Goal: Task Accomplishment & Management: Use online tool/utility

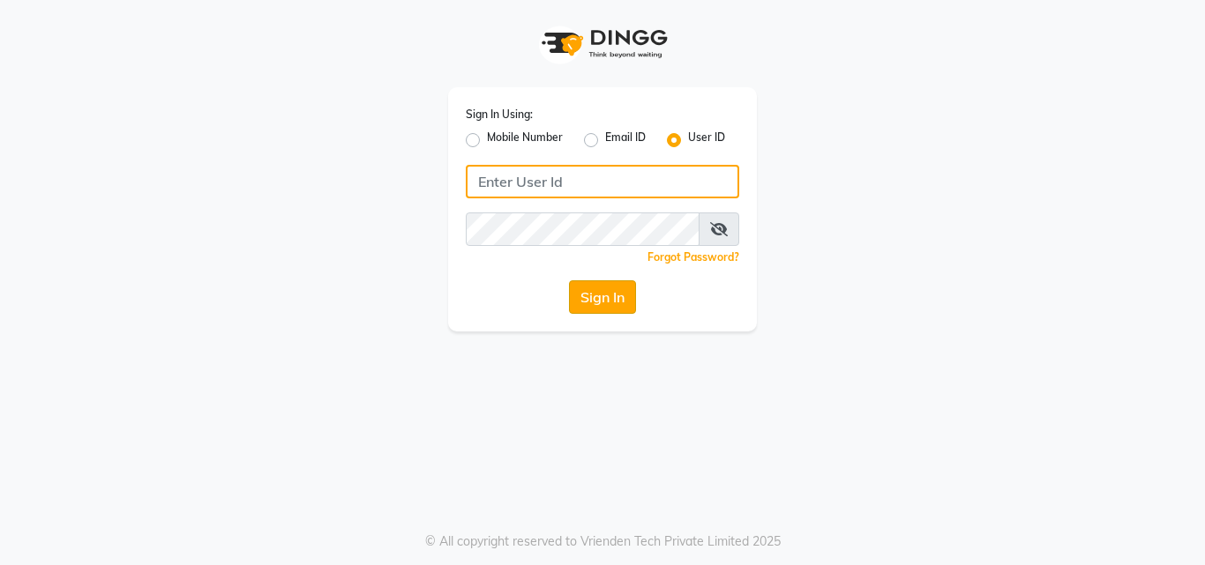
type input "[PERSON_NAME]"
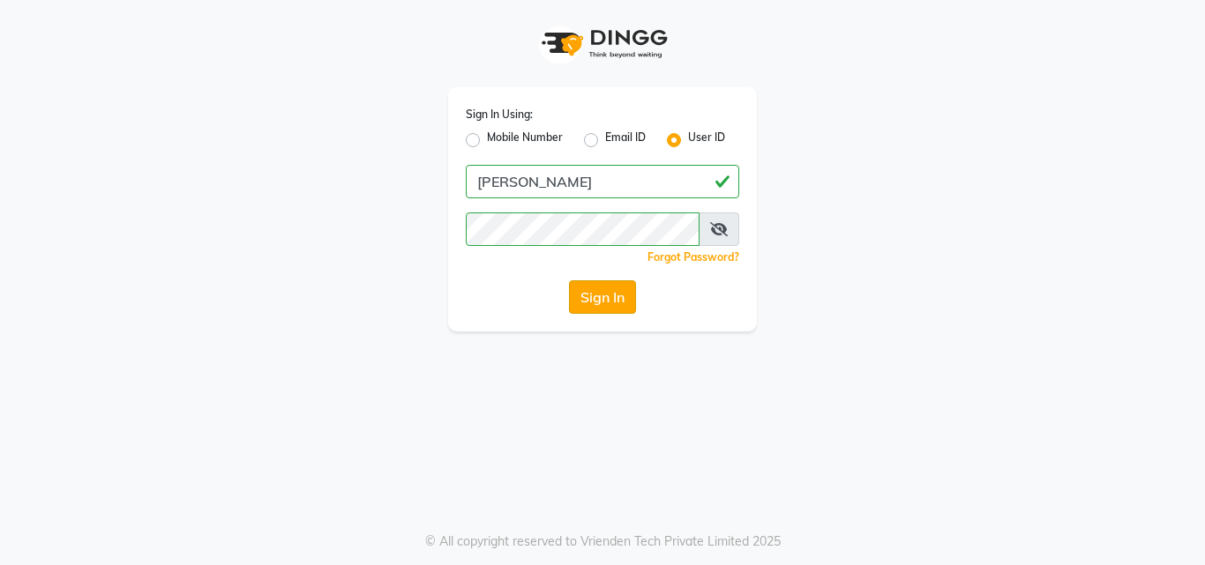
click at [602, 303] on button "Sign In" at bounding box center [602, 298] width 67 height 34
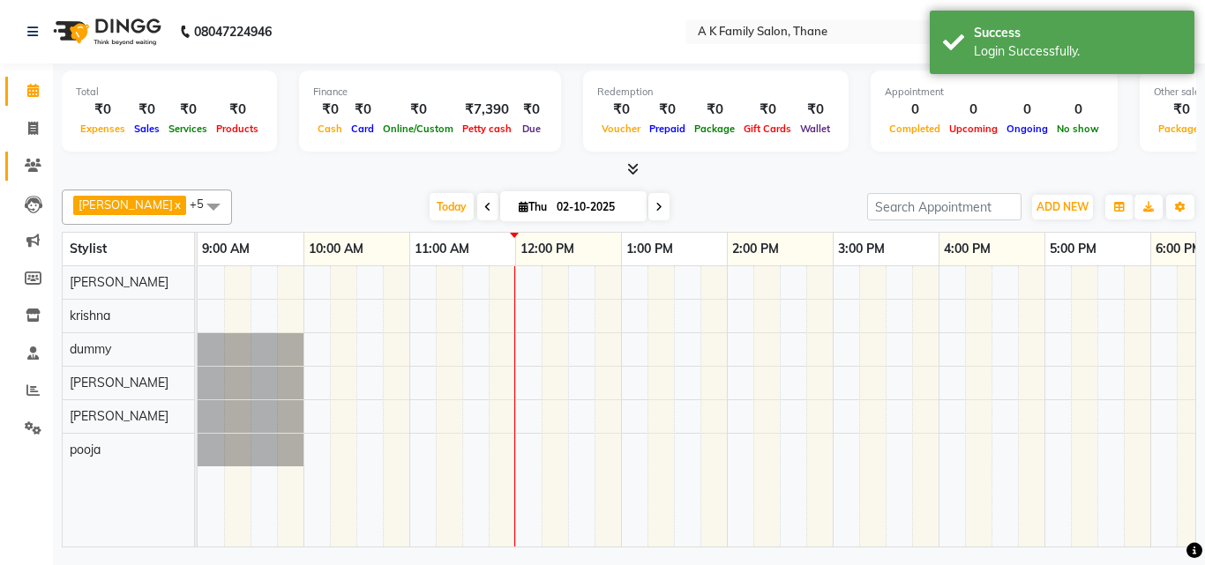
click at [28, 161] on icon at bounding box center [33, 165] width 17 height 13
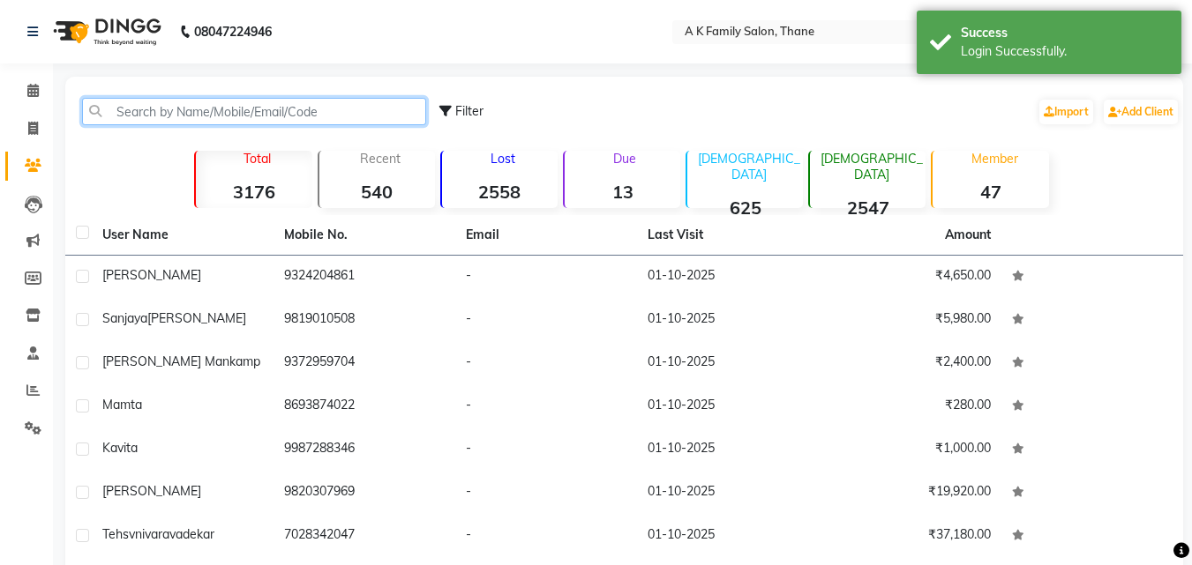
click at [281, 117] on input "text" at bounding box center [254, 111] width 344 height 27
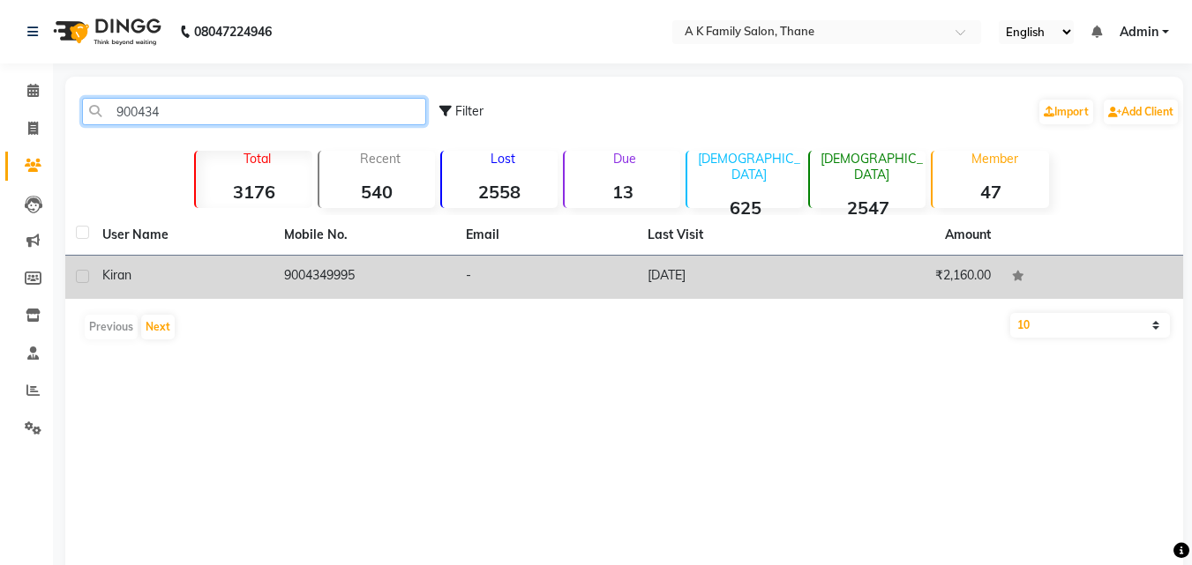
type input "900434"
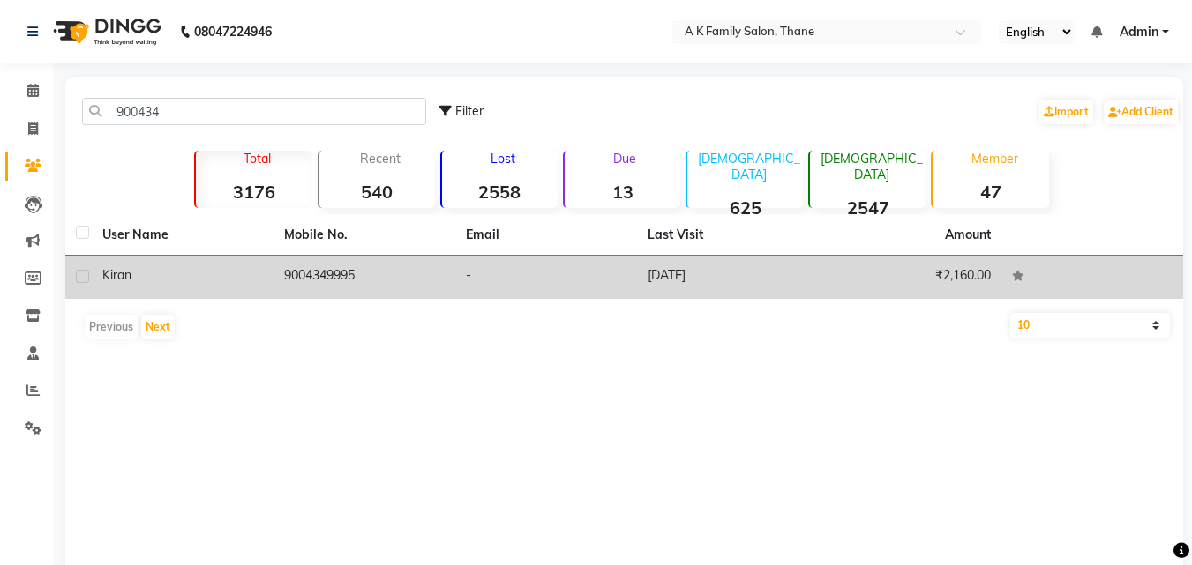
click at [362, 266] on td "9004349995" at bounding box center [364, 277] width 182 height 43
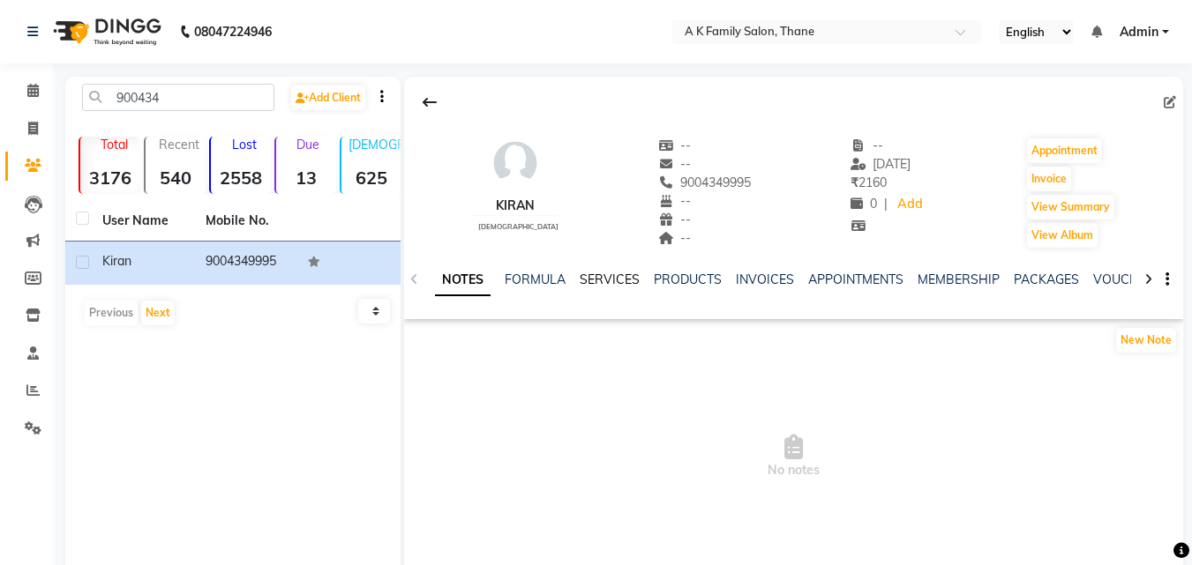
click at [580, 281] on link "SERVICES" at bounding box center [610, 280] width 60 height 16
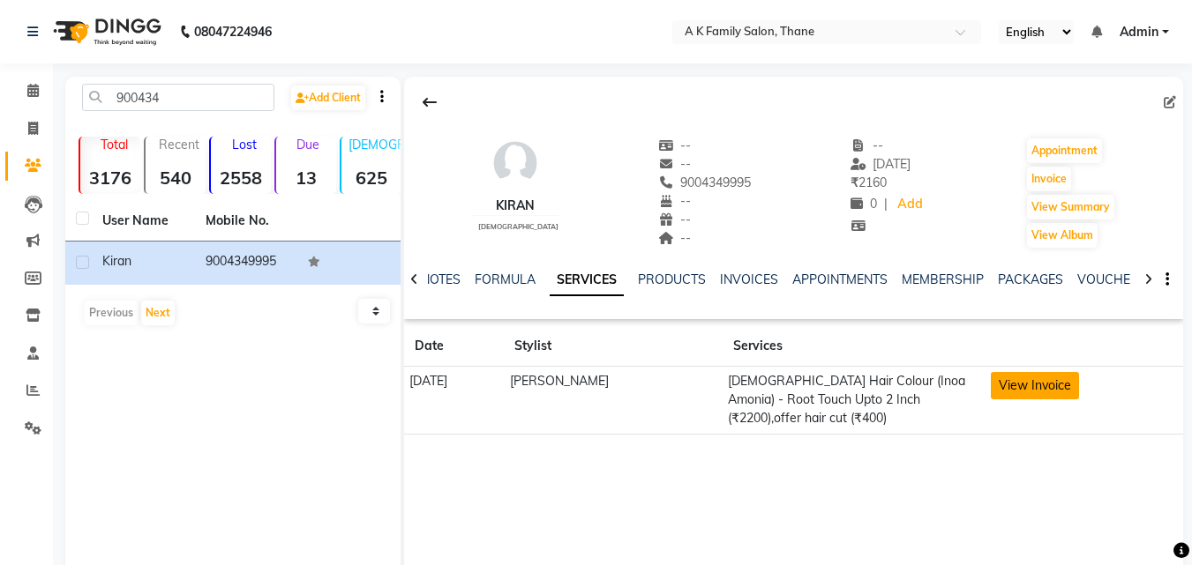
click at [1009, 375] on button "View Invoice" at bounding box center [1035, 385] width 88 height 27
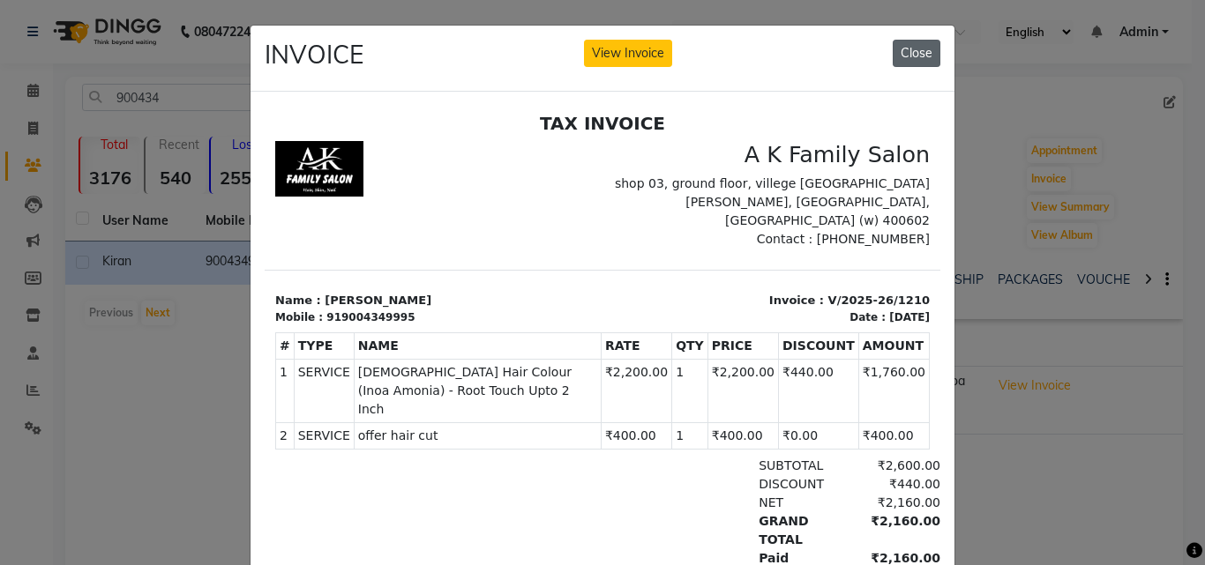
click at [924, 53] on button "Close" at bounding box center [917, 53] width 48 height 27
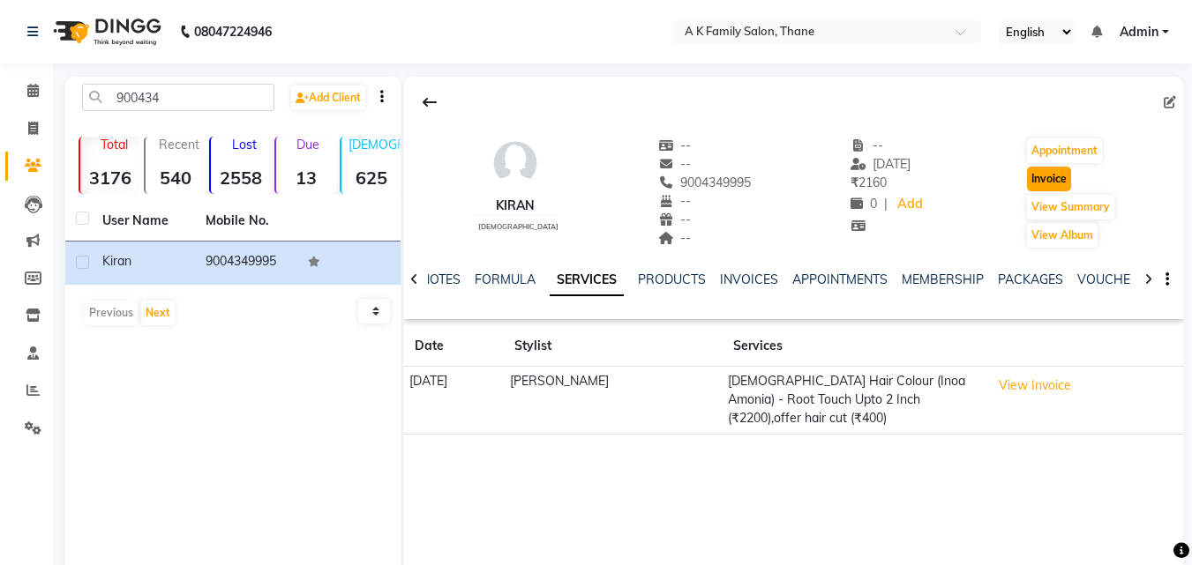
click at [1028, 174] on button "Invoice" at bounding box center [1049, 179] width 44 height 25
select select "5033"
select select "service"
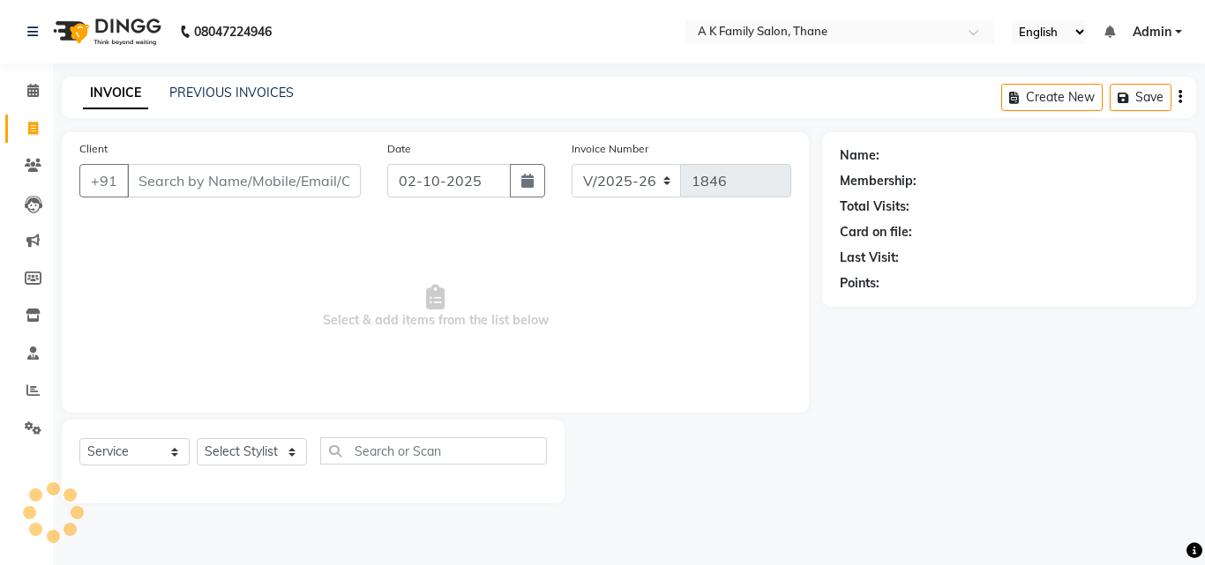
type input "9004349995"
